Goal: Task Accomplishment & Management: Use online tool/utility

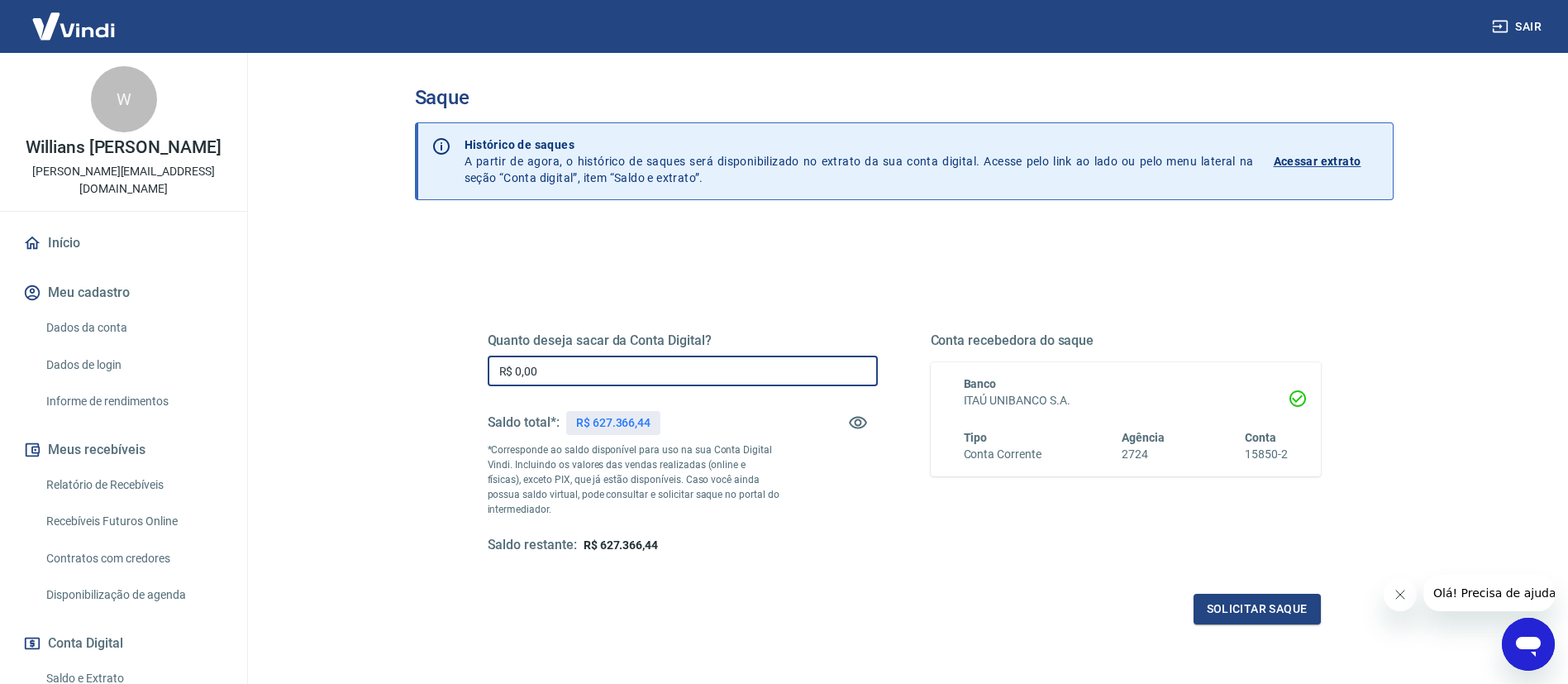
click at [763, 363] on input "R$ 0,00" at bounding box center [683, 372] width 390 height 31
type input "R$ 600.000,00"
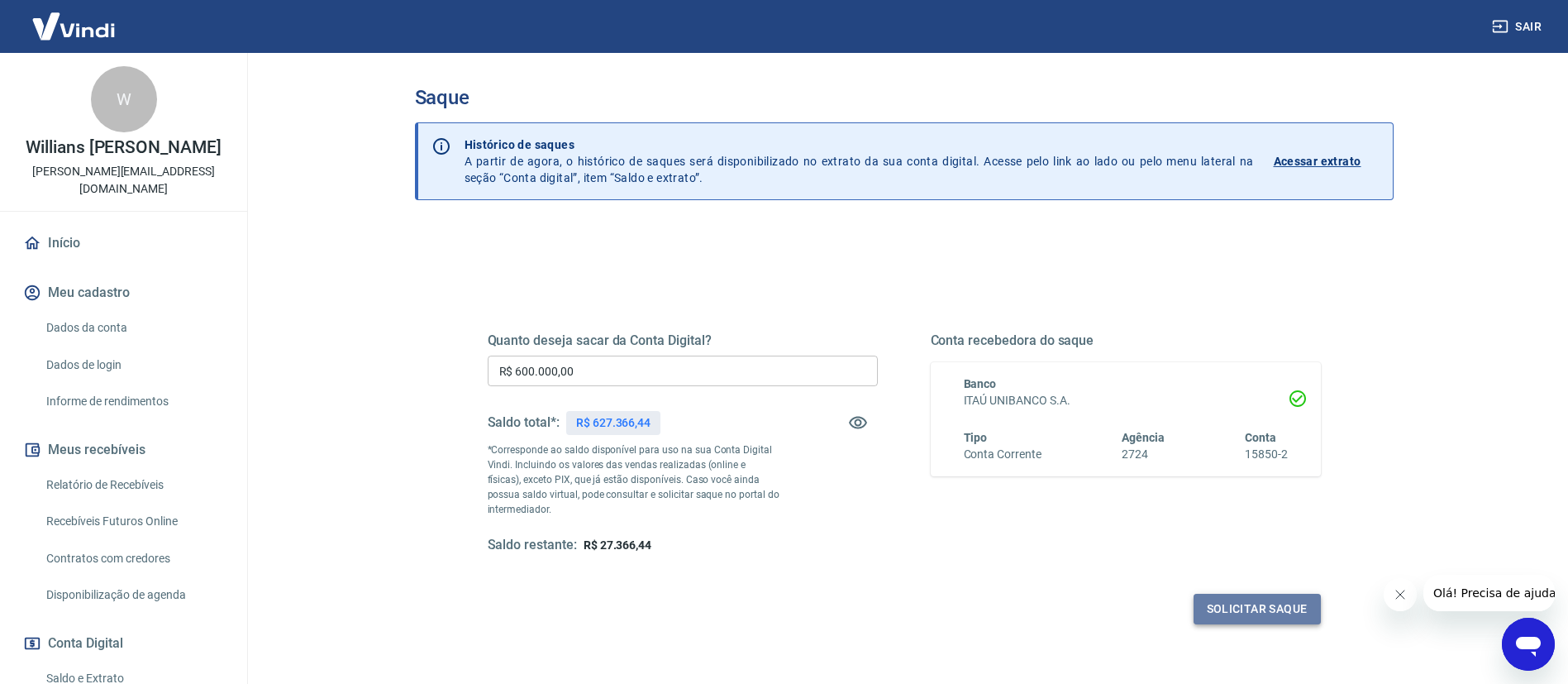
click at [1274, 612] on button "Solicitar saque" at bounding box center [1257, 610] width 127 height 31
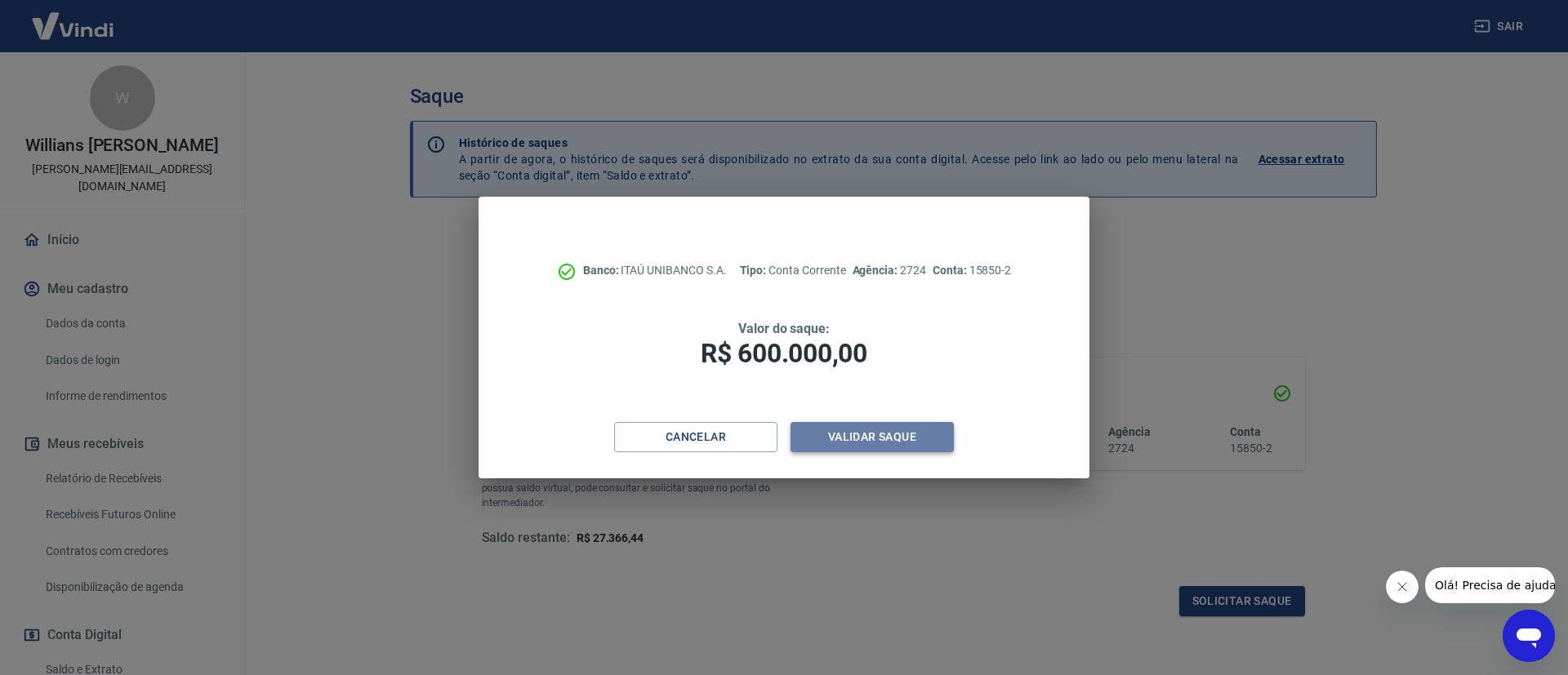
click at [906, 446] on button "Validar saque" at bounding box center [872, 437] width 163 height 30
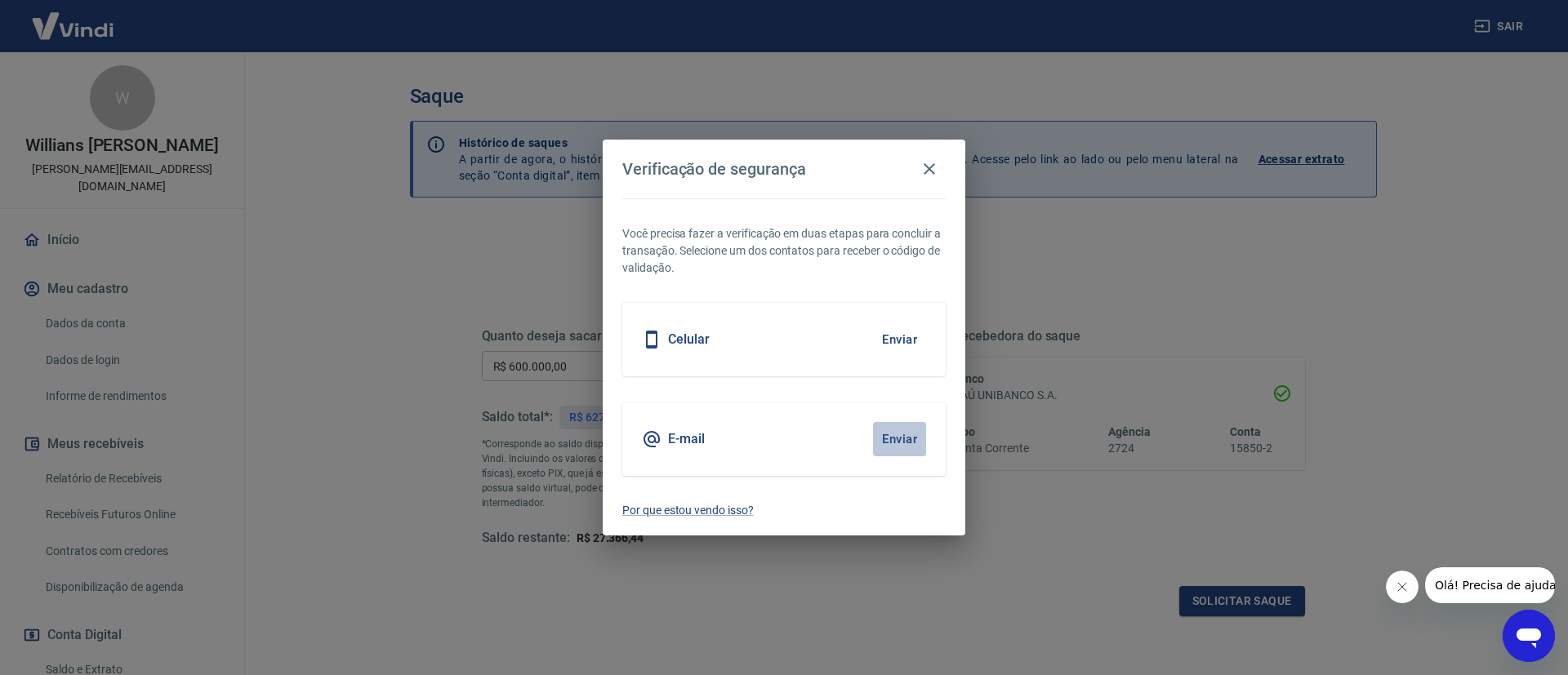
click at [906, 446] on button "Enviar" at bounding box center [899, 439] width 53 height 34
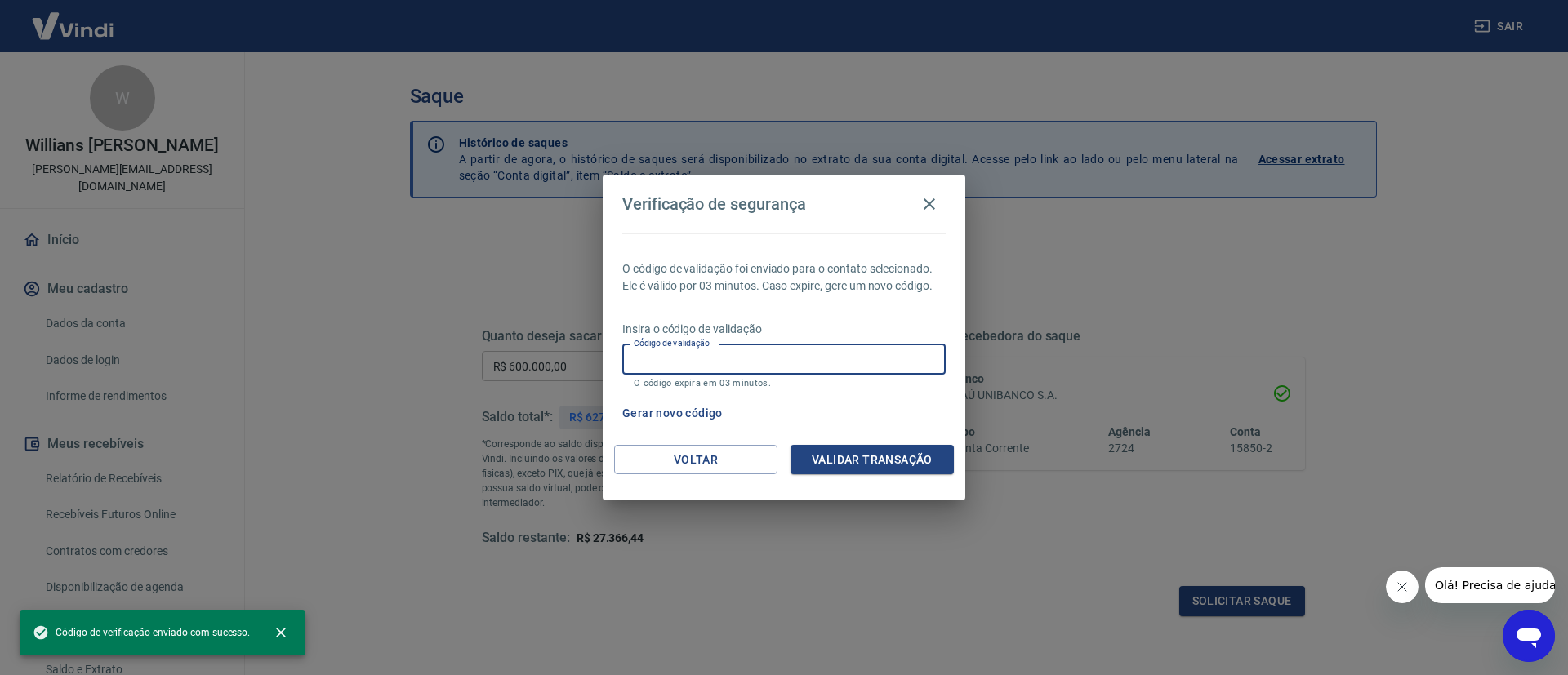
click at [889, 368] on input "Código de validação" at bounding box center [784, 359] width 324 height 30
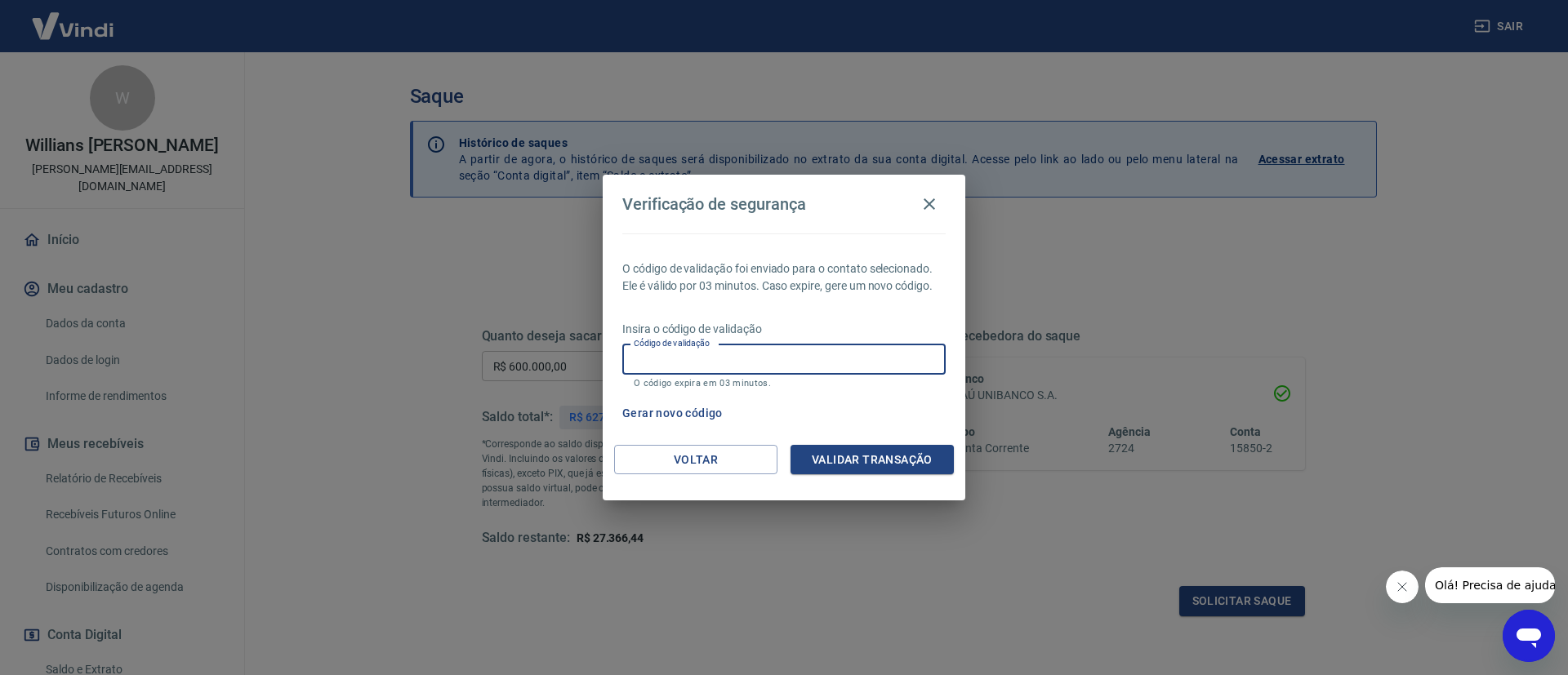
paste input "633186"
type input "633186"
click at [911, 461] on button "Validar transação" at bounding box center [872, 460] width 163 height 30
